Goal: Complete application form: Complete application form

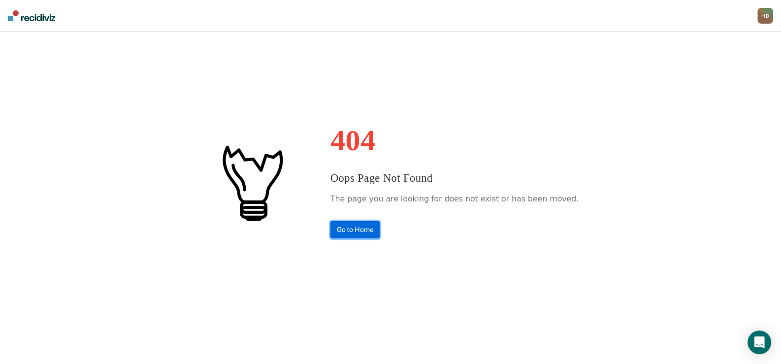
click at [380, 223] on link "Go to Home" at bounding box center [355, 229] width 50 height 17
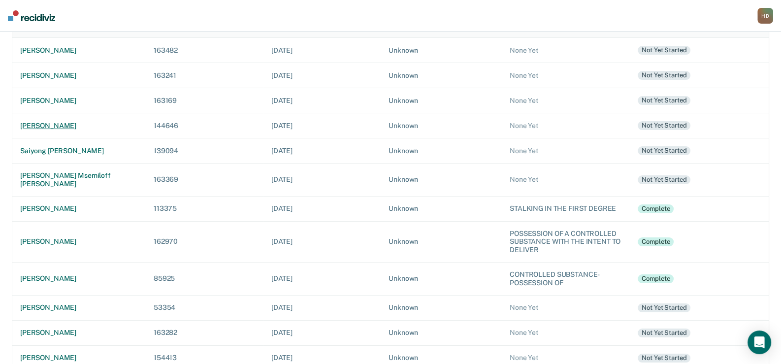
scroll to position [77, 0]
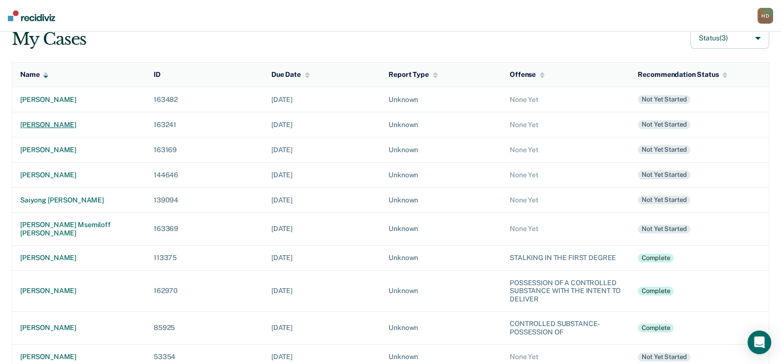
click at [42, 122] on div "[PERSON_NAME]" at bounding box center [79, 125] width 118 height 8
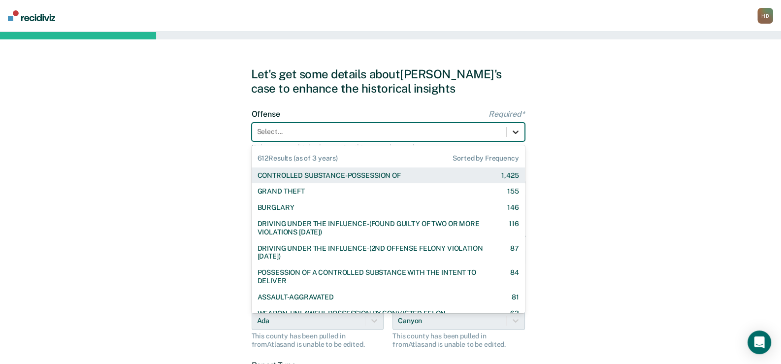
click at [519, 130] on icon at bounding box center [516, 132] width 10 height 10
click at [392, 176] on div "CONTROLLED SUBSTANCE-POSSESSION OF" at bounding box center [328, 175] width 143 height 8
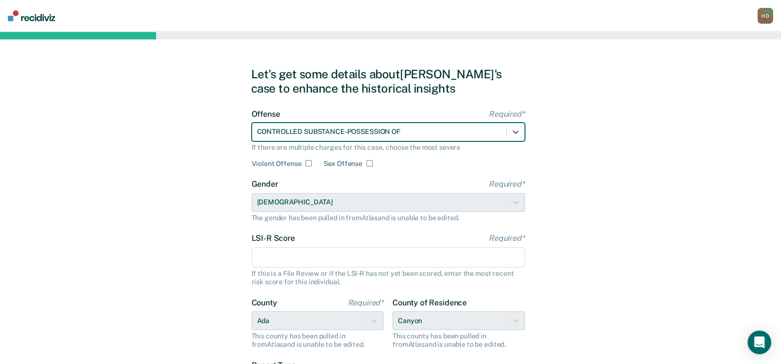
click at [373, 260] on input "LSI-R Score Required*" at bounding box center [388, 257] width 273 height 21
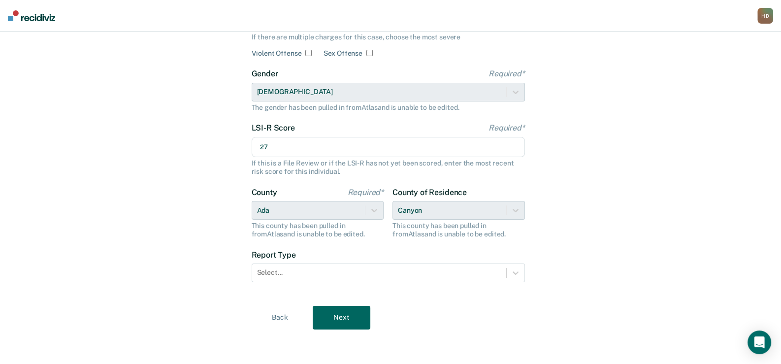
scroll to position [110, 0]
type input "27"
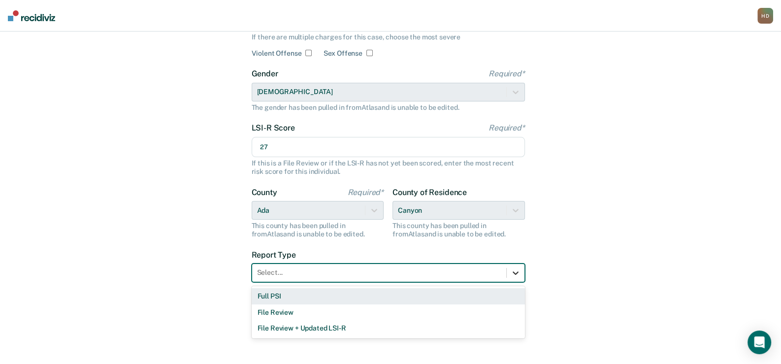
click at [519, 269] on icon at bounding box center [516, 273] width 10 height 10
click at [290, 292] on div "Full PSI" at bounding box center [388, 296] width 273 height 16
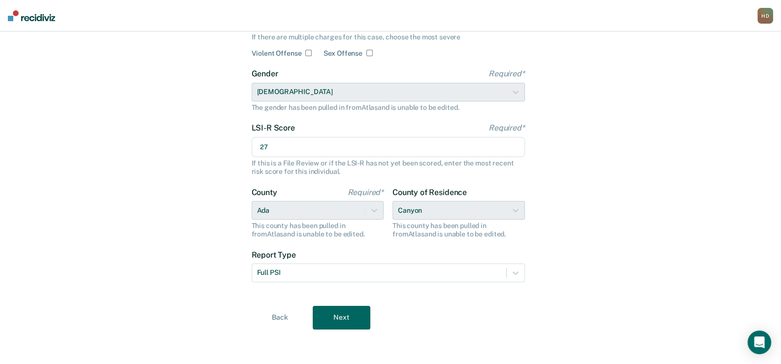
click at [355, 314] on button "Next" at bounding box center [342, 318] width 58 height 24
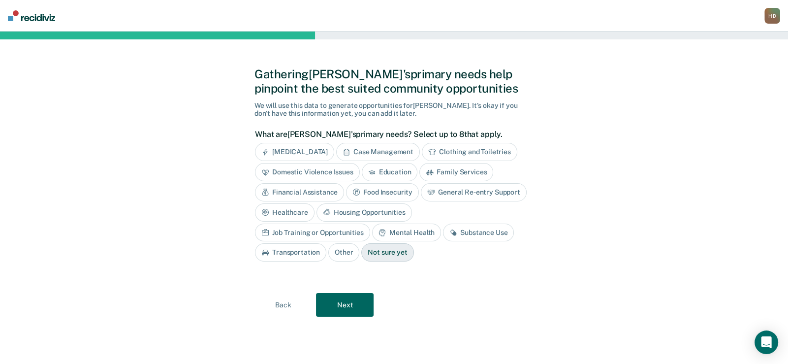
click at [388, 148] on div "Case Management" at bounding box center [378, 152] width 84 height 18
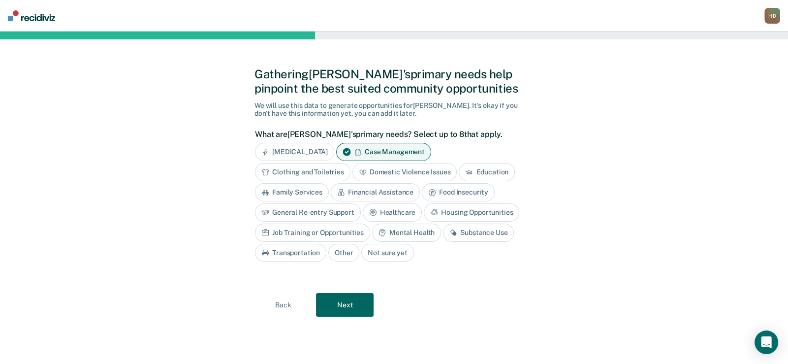
click at [339, 231] on div "Job Training or Opportunities" at bounding box center [312, 233] width 115 height 18
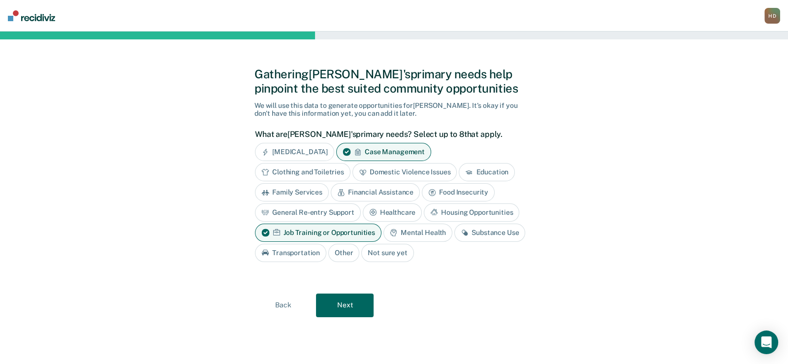
click at [402, 226] on div "Mental Health" at bounding box center [418, 233] width 69 height 18
click at [306, 251] on div "Substance Use" at bounding box center [290, 253] width 71 height 18
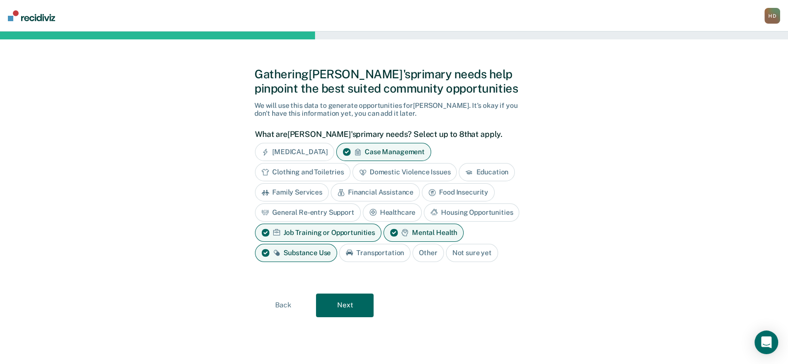
click at [342, 304] on button "Next" at bounding box center [345, 305] width 58 height 24
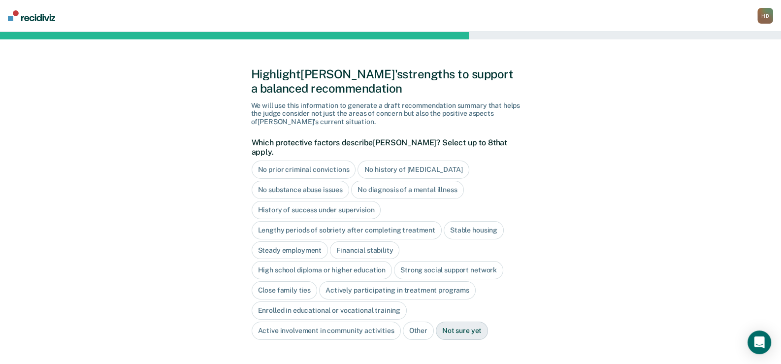
click at [385, 161] on div "No history of [MEDICAL_DATA]" at bounding box center [412, 170] width 111 height 18
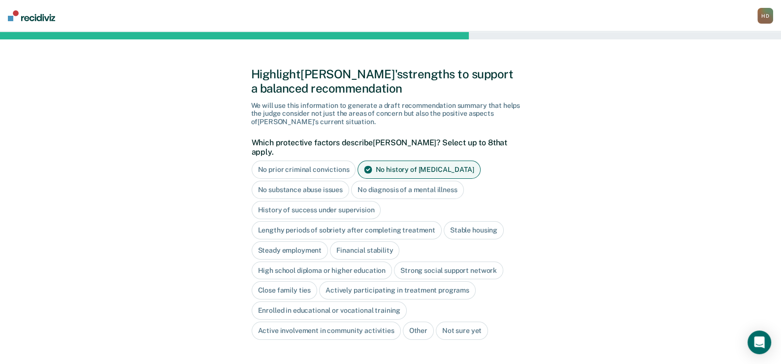
click at [473, 221] on div "Stable housing" at bounding box center [474, 230] width 60 height 18
click at [328, 261] on div "High school diploma or higher education" at bounding box center [322, 270] width 141 height 18
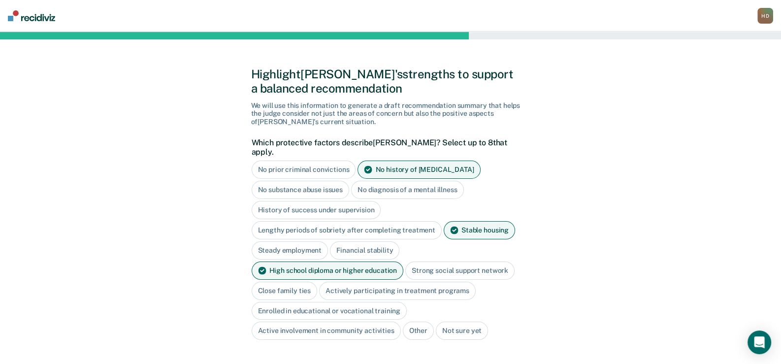
click at [279, 282] on div "Close family ties" at bounding box center [285, 291] width 66 height 18
click at [487, 261] on div "Strong social support network" at bounding box center [459, 270] width 109 height 18
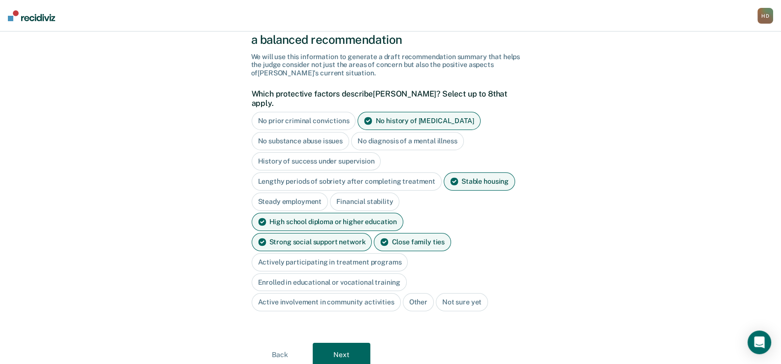
click at [354, 343] on button "Next" at bounding box center [342, 355] width 58 height 24
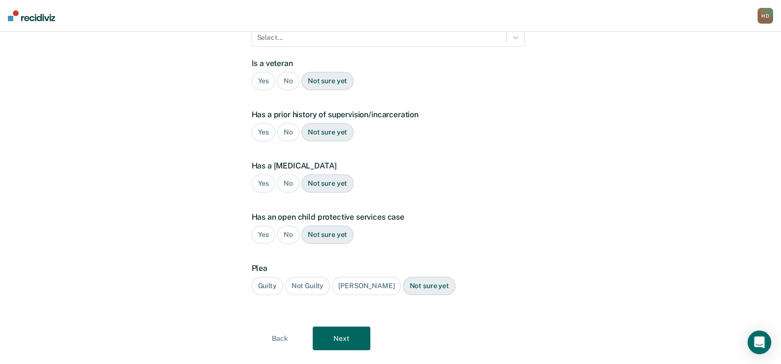
click at [291, 72] on div "No" at bounding box center [288, 81] width 22 height 18
click at [266, 123] on div "Yes" at bounding box center [264, 132] width 24 height 18
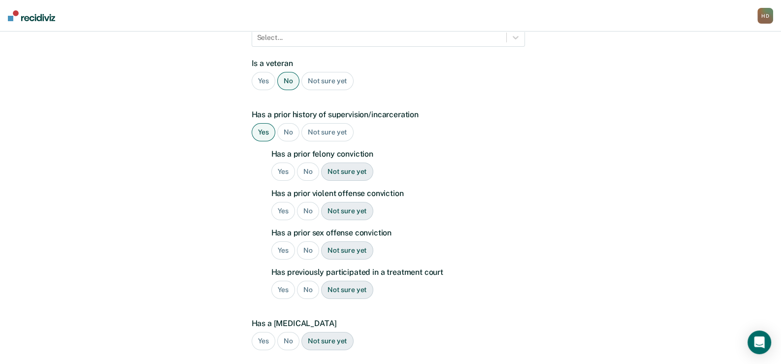
click at [286, 162] on div "Yes" at bounding box center [283, 171] width 24 height 18
click at [305, 202] on div "No" at bounding box center [308, 211] width 22 height 18
click at [310, 241] on div "No" at bounding box center [308, 250] width 22 height 18
click at [310, 281] on div "No" at bounding box center [308, 290] width 22 height 18
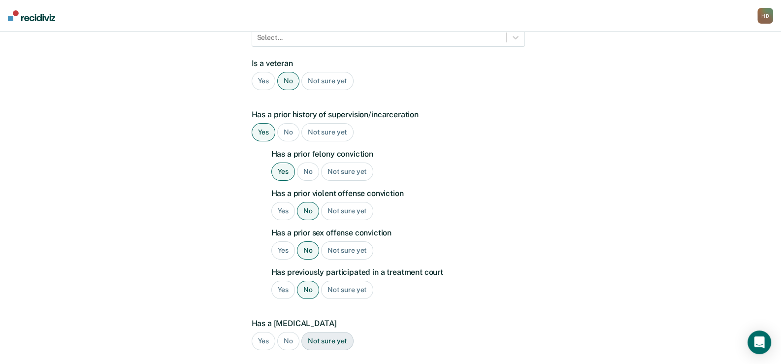
click at [288, 332] on div "No" at bounding box center [288, 341] width 22 height 18
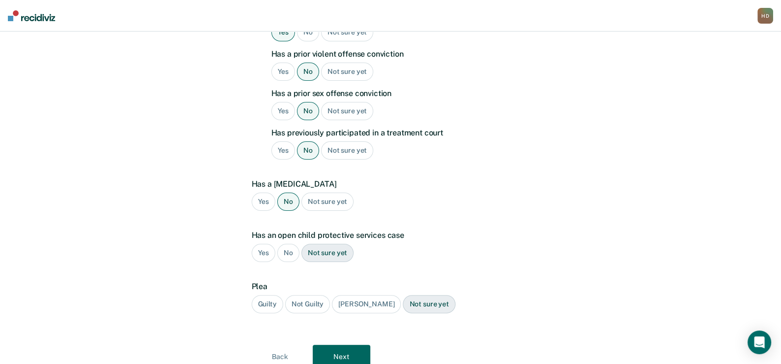
scroll to position [328, 0]
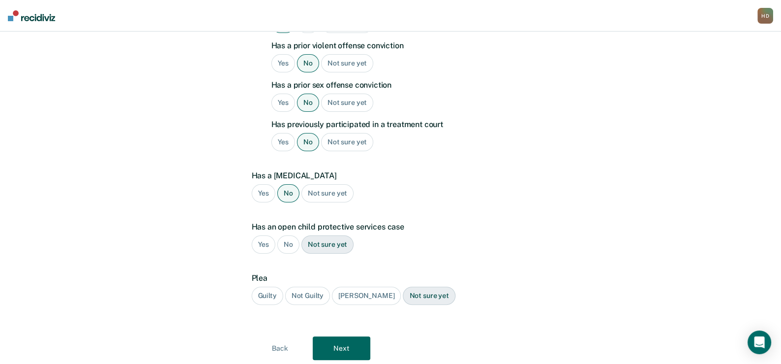
click at [291, 235] on div "No" at bounding box center [288, 244] width 22 height 18
click at [265, 287] on div "Guilty" at bounding box center [268, 296] width 32 height 18
click at [339, 336] on button "Next" at bounding box center [342, 348] width 58 height 24
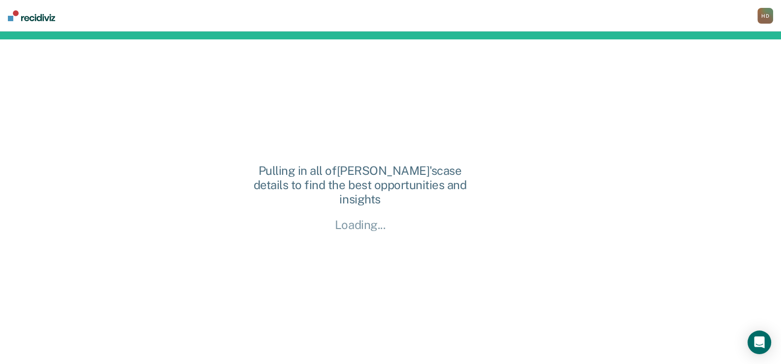
scroll to position [0, 0]
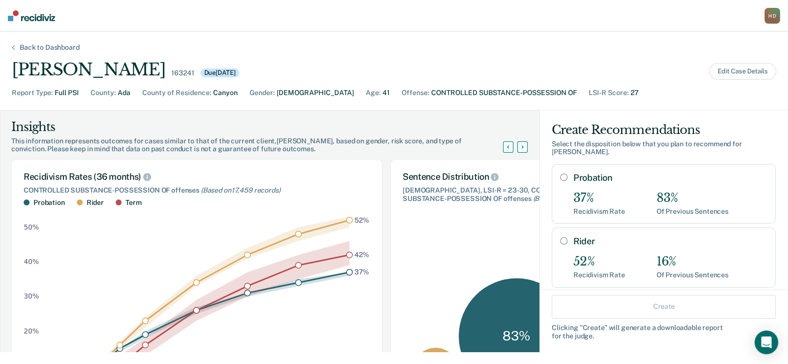
click at [560, 173] on input "Probation" at bounding box center [563, 177] width 7 height 8
radio input "true"
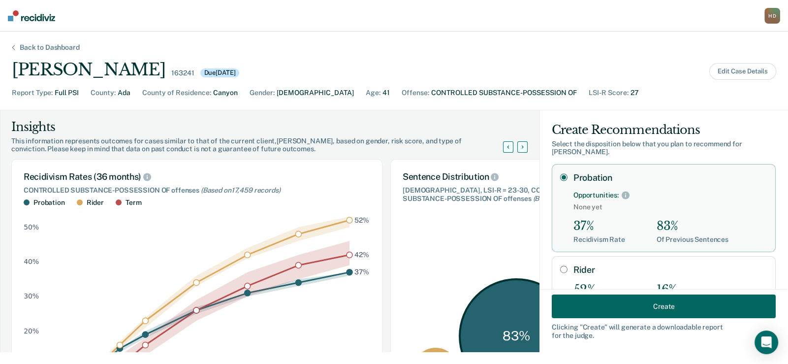
click at [606, 297] on button "Create" at bounding box center [664, 306] width 224 height 24
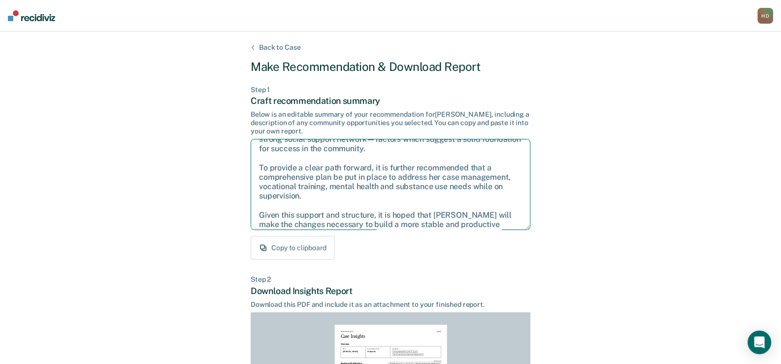
scroll to position [54, 0]
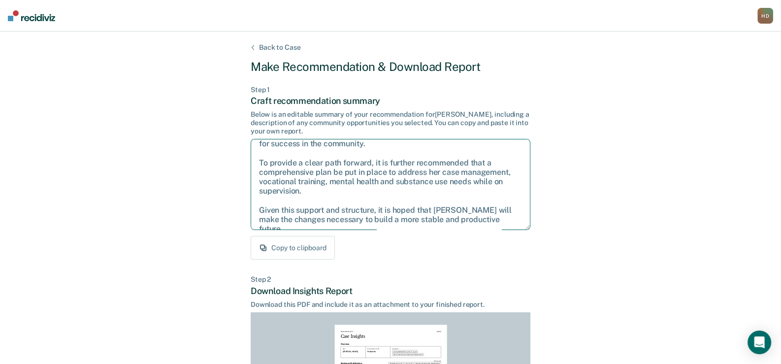
drag, startPoint x: 257, startPoint y: 149, endPoint x: 514, endPoint y: 221, distance: 266.9
click at [514, 221] on textarea "After careful consideration of the details of this case, it is recommended that…" at bounding box center [391, 184] width 280 height 91
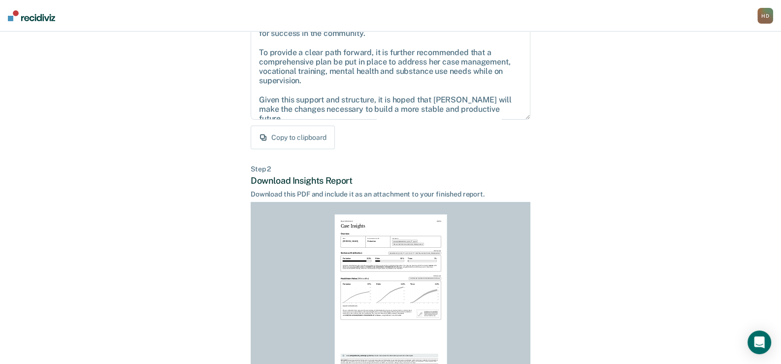
scroll to position [197, 0]
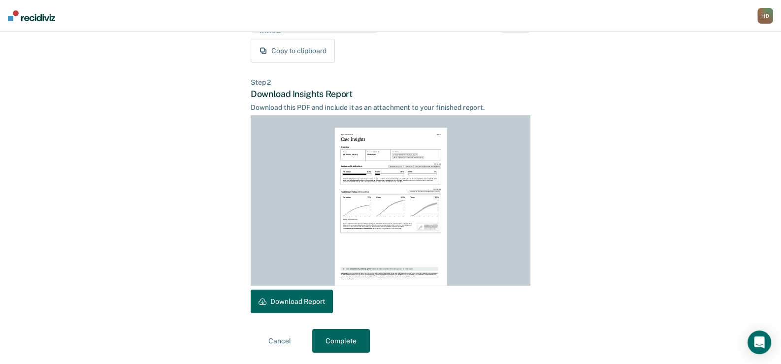
click at [294, 303] on button "Download Report" at bounding box center [292, 301] width 82 height 24
click at [327, 342] on button "Complete" at bounding box center [341, 341] width 58 height 24
